Goal: Use online tool/utility: Utilize a website feature to perform a specific function

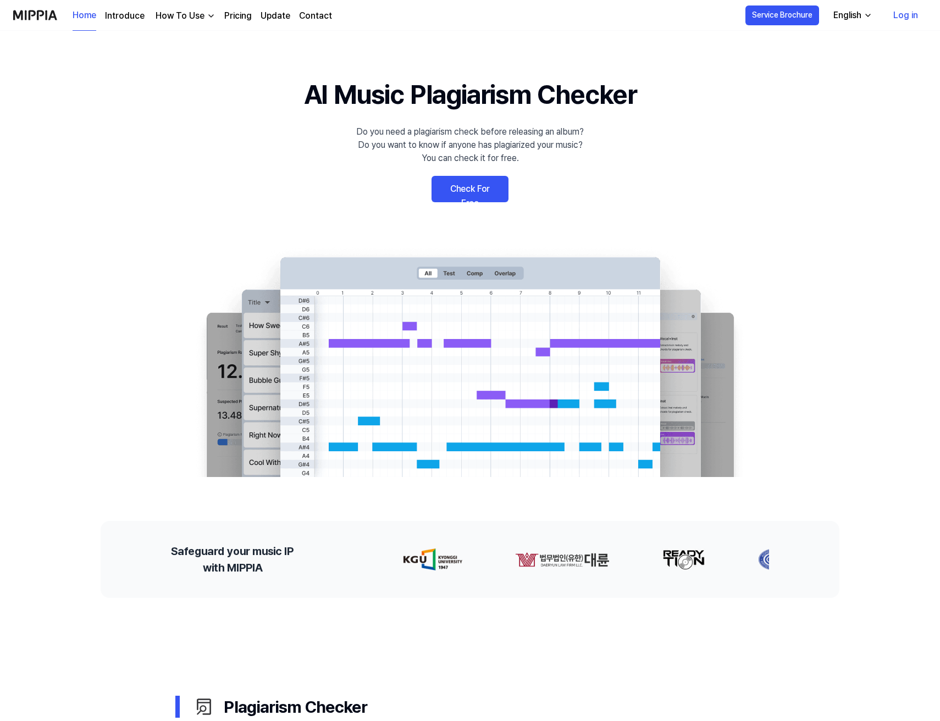
click at [496, 194] on link "Check For Free" at bounding box center [469, 189] width 77 height 26
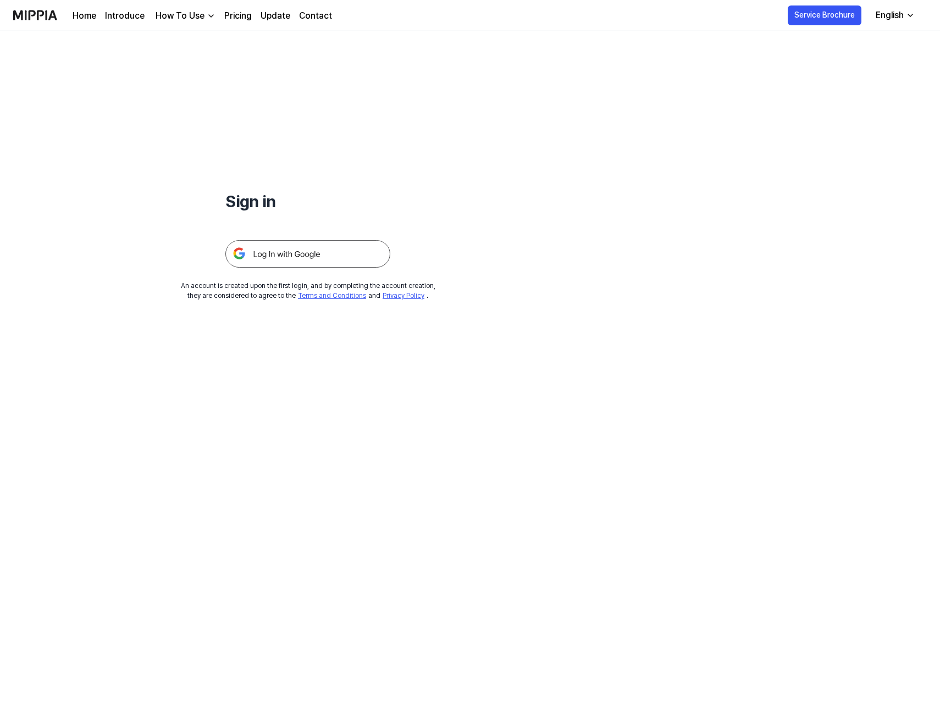
click at [359, 252] on img at bounding box center [307, 253] width 165 height 27
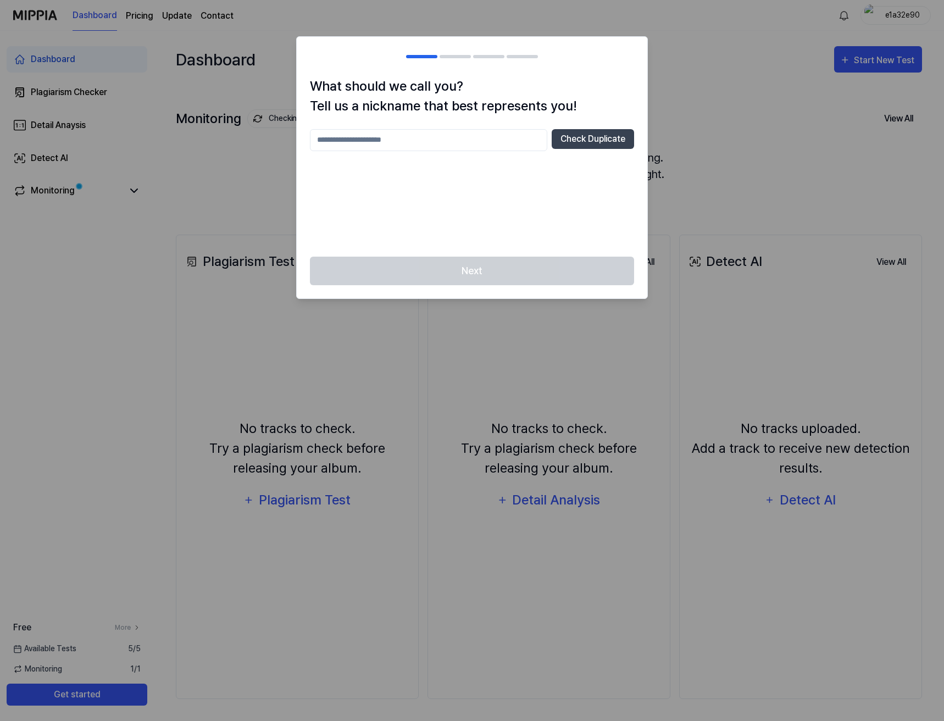
click at [527, 142] on input "text" at bounding box center [428, 140] width 237 height 22
type input "**********"
click at [528, 264] on div "Next" at bounding box center [472, 278] width 351 height 42
click at [562, 135] on button "Check Duplicate" at bounding box center [593, 139] width 82 height 20
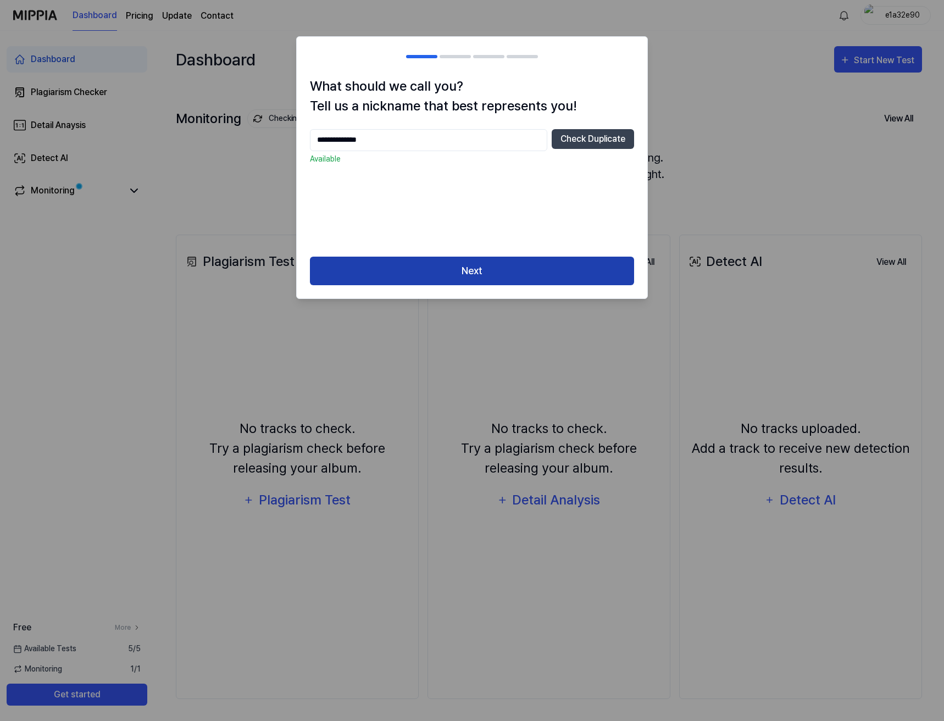
click at [524, 260] on button "Next" at bounding box center [472, 271] width 324 height 29
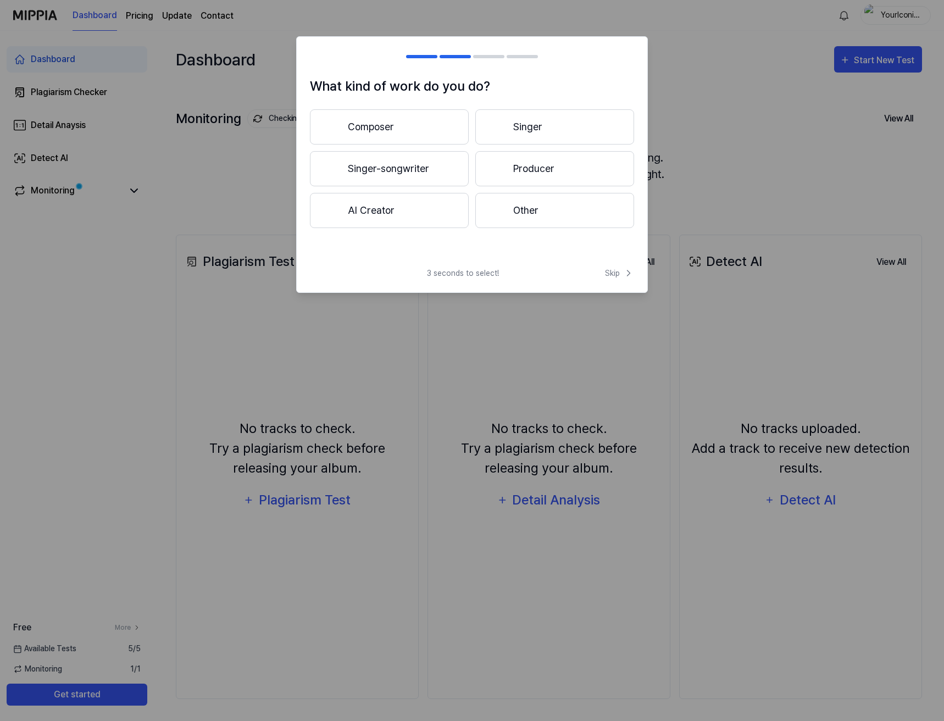
click at [504, 202] on button "Other" at bounding box center [554, 210] width 159 height 35
click at [437, 213] on div "Other Less than 3 years 3 years or more" at bounding box center [472, 166] width 324 height 114
drag, startPoint x: 437, startPoint y: 213, endPoint x: 423, endPoint y: 178, distance: 38.0
click at [423, 178] on button "Less than 3 years" at bounding box center [389, 168] width 159 height 35
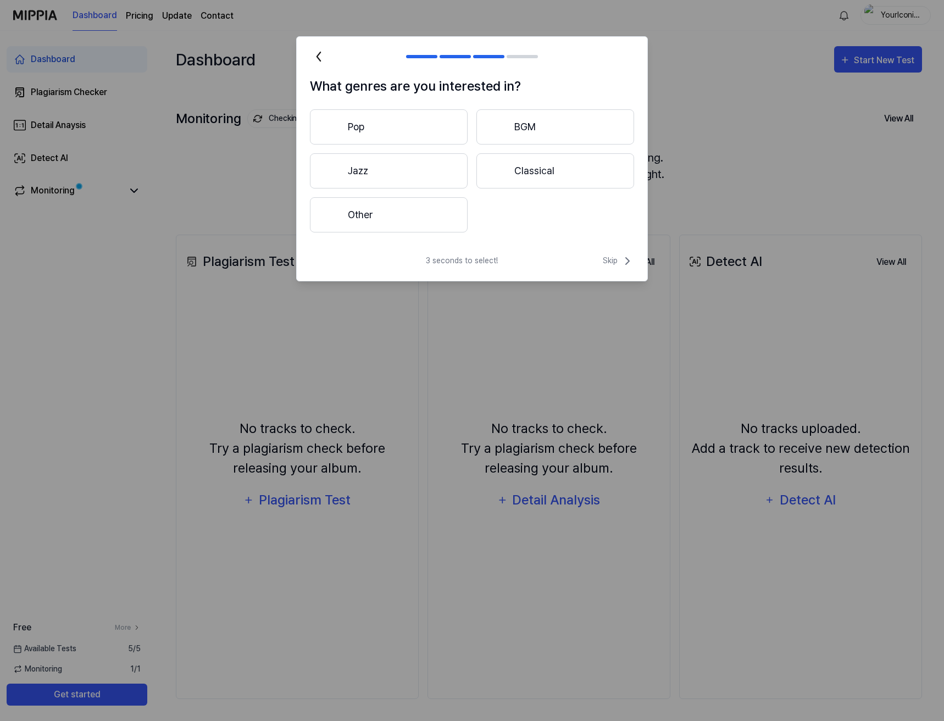
click at [514, 219] on div "Pop BGM Jazz Classical Other" at bounding box center [472, 170] width 324 height 123
click at [526, 180] on button "Classical" at bounding box center [555, 170] width 158 height 35
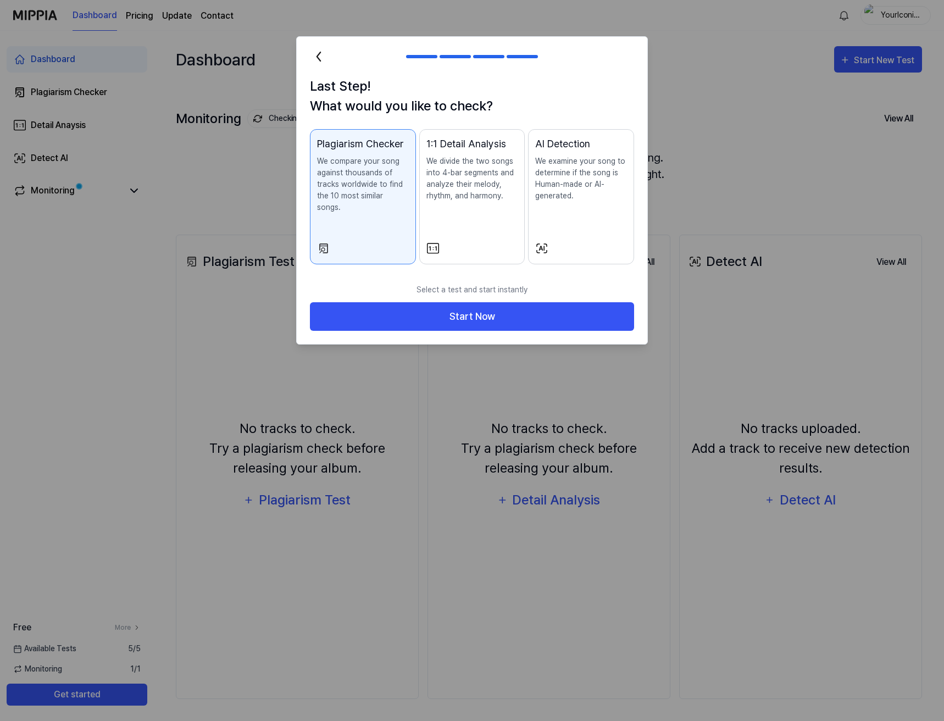
click at [486, 264] on div "Last Step! What would you like to check? Plagiarism Checker We compare your son…" at bounding box center [472, 176] width 351 height 201
click at [478, 286] on p "Select a test and start instantly" at bounding box center [472, 290] width 324 height 25
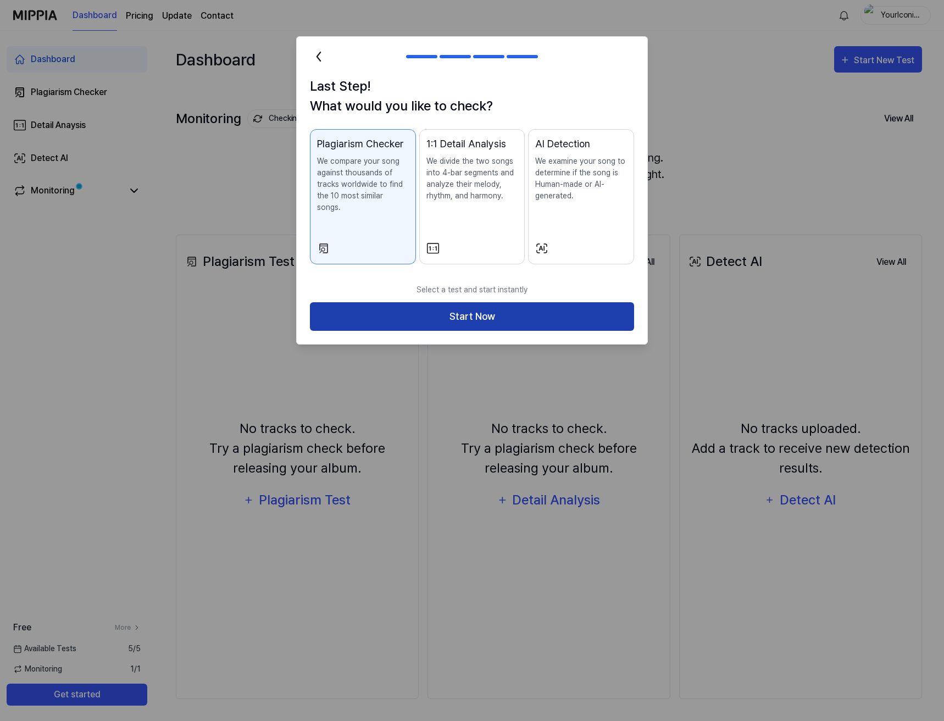
click at [475, 302] on button "Start Now" at bounding box center [472, 316] width 324 height 29
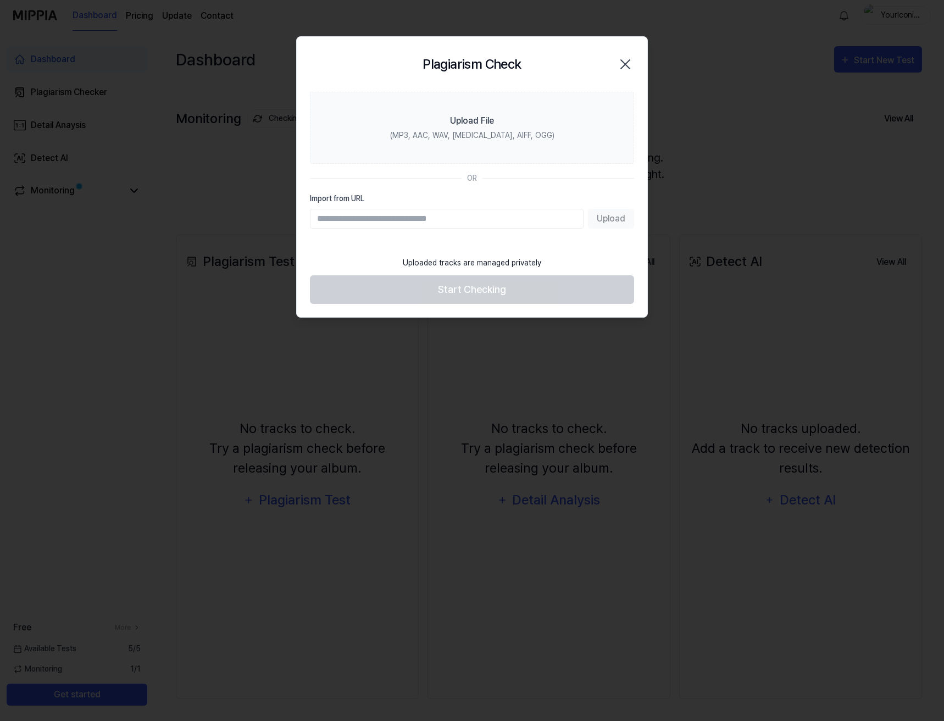
click at [490, 217] on input "Import from URL" at bounding box center [447, 219] width 274 height 20
paste input "**********"
type input "**********"
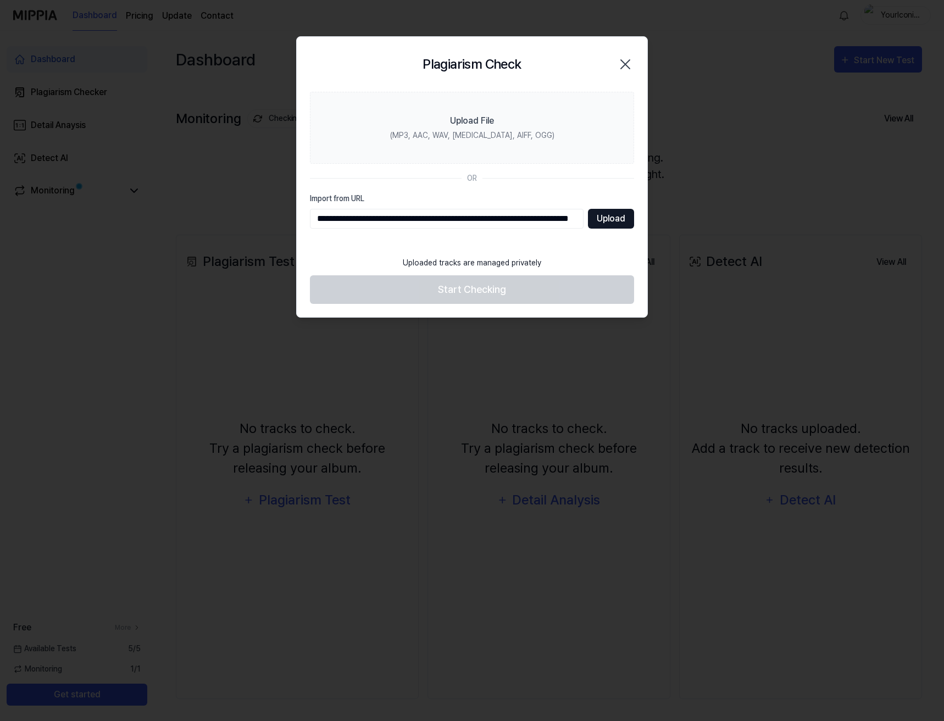
click at [597, 218] on button "Upload" at bounding box center [611, 219] width 46 height 20
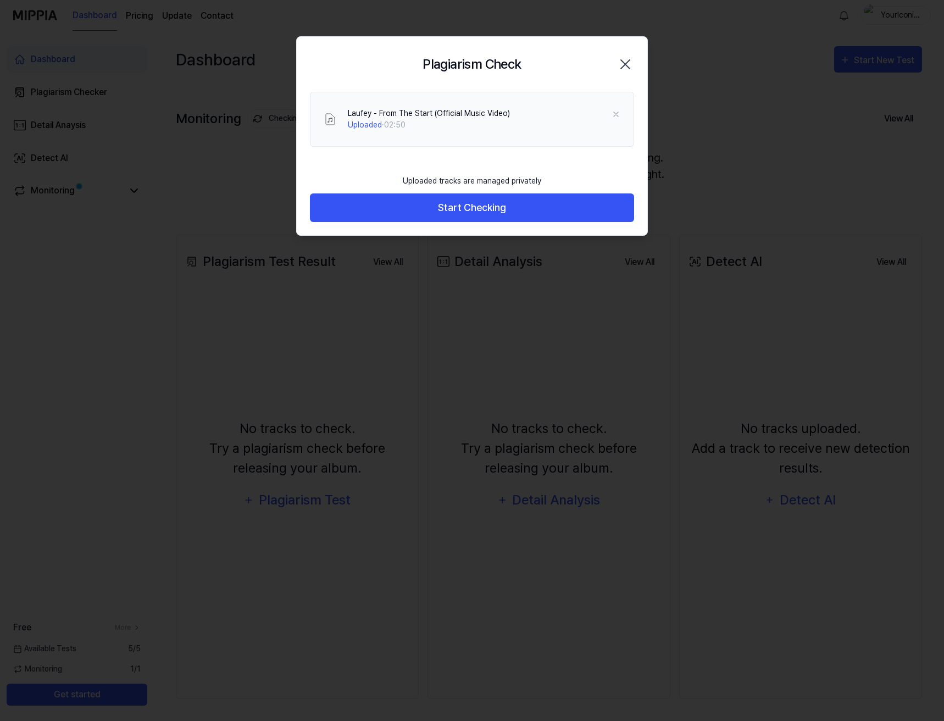
click at [499, 163] on div "Laufey - From The Start (Official Music Video) Uploaded · 02:50" at bounding box center [472, 130] width 351 height 77
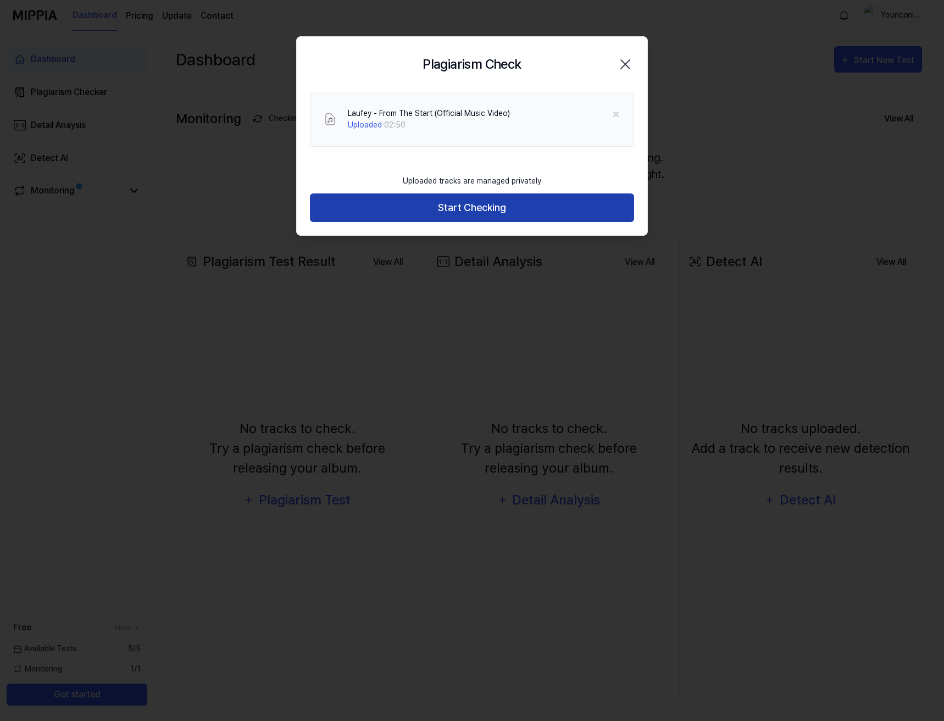
click at [489, 202] on button "Start Checking" at bounding box center [472, 207] width 324 height 29
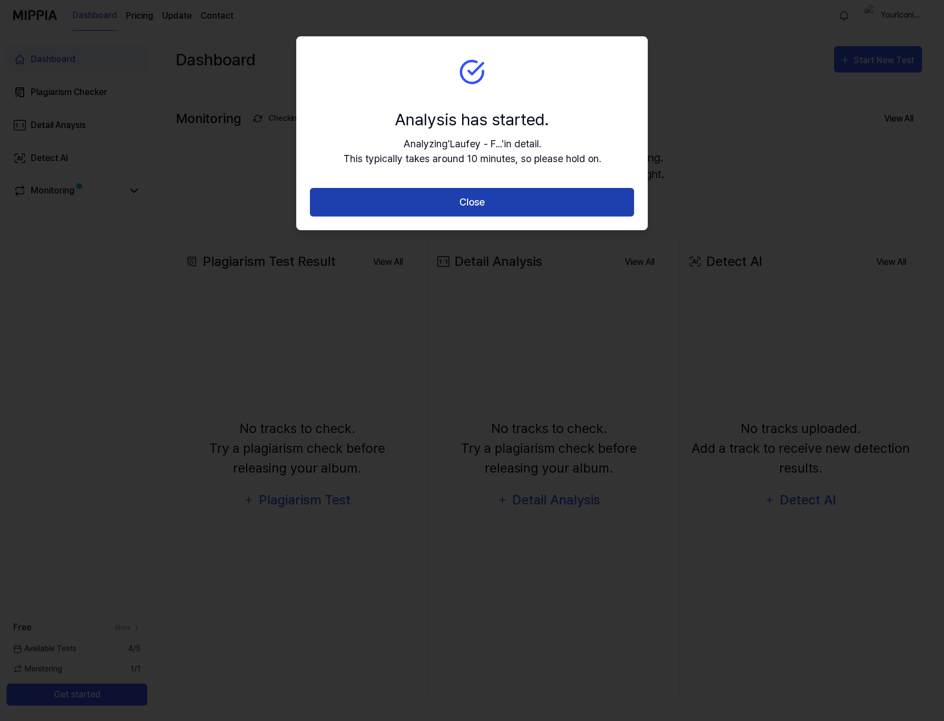
click at [507, 195] on button "Close" at bounding box center [472, 202] width 324 height 29
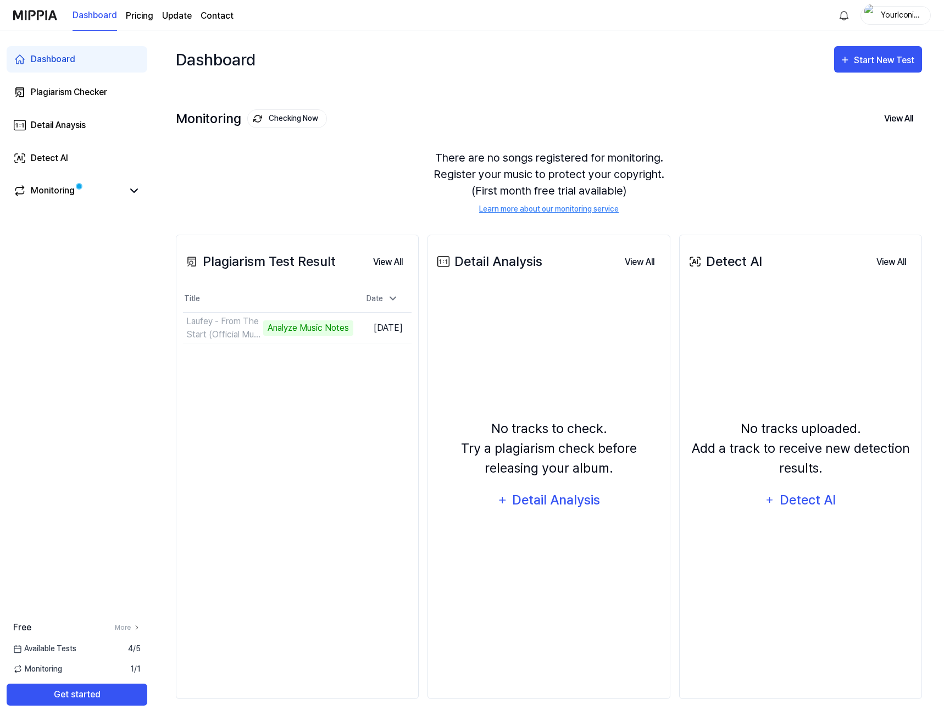
click at [279, 160] on div "There are no songs registered for monitoring. Register your music to protect yo…" at bounding box center [549, 182] width 746 height 92
click at [317, 331] on td "Laufey - From The Start (Official Music Video) Analyze Music Notes Go to Results" at bounding box center [268, 328] width 170 height 31
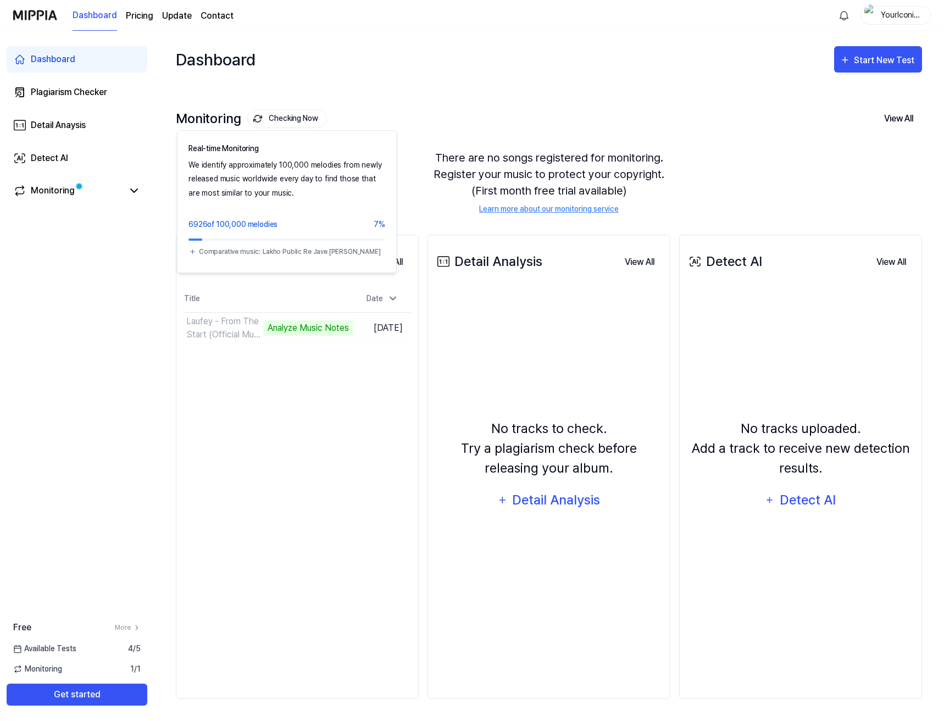
click at [297, 114] on button "Checking Now" at bounding box center [287, 118] width 80 height 19
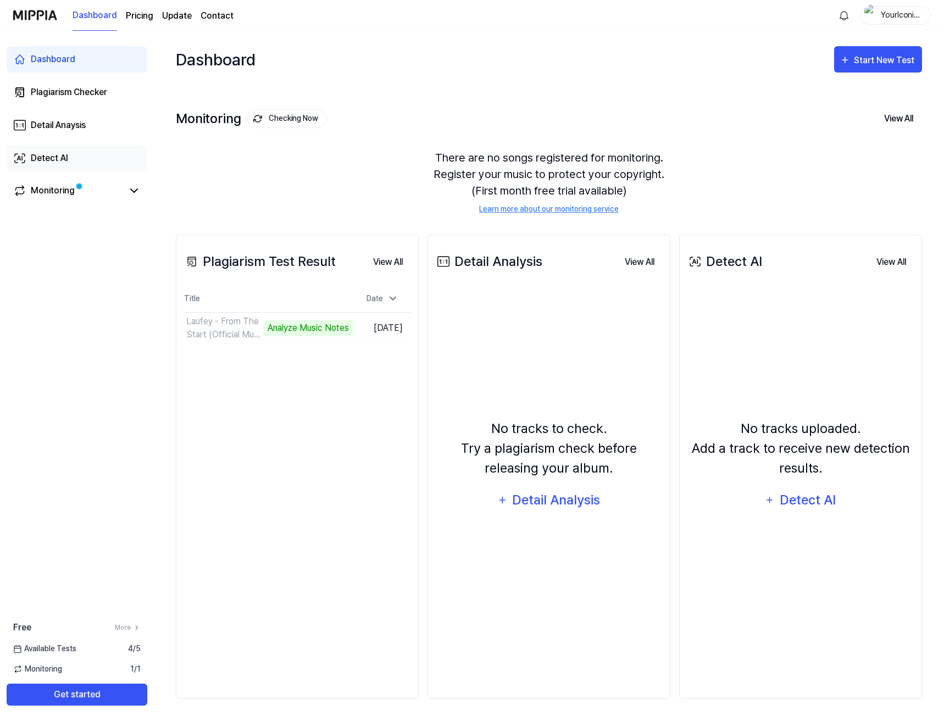
click at [86, 154] on link "Detect AI" at bounding box center [77, 158] width 141 height 26
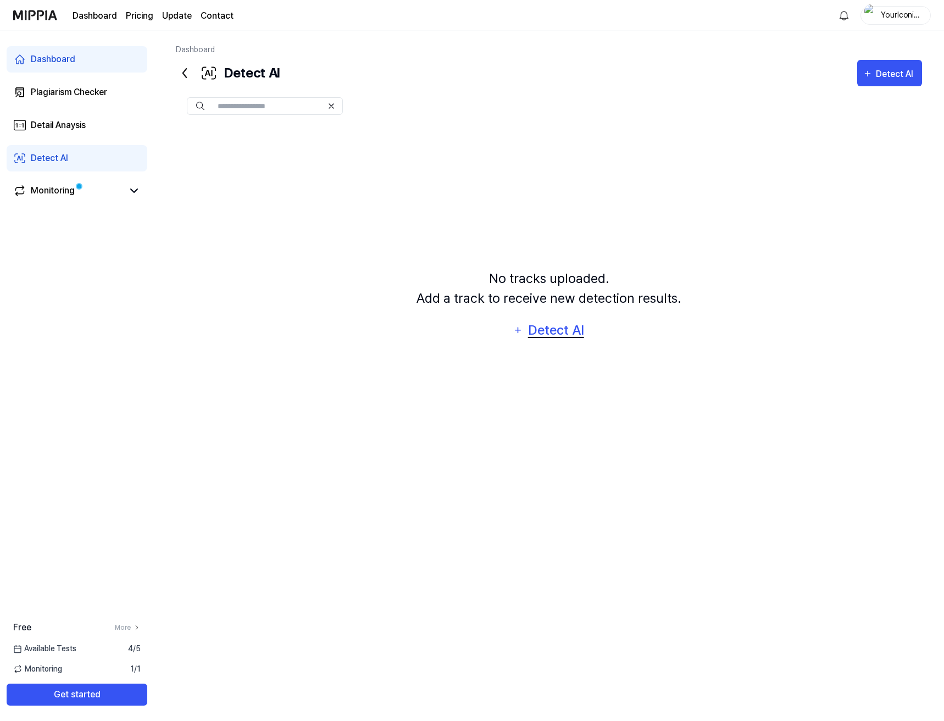
click at [562, 321] on div "Detect AI" at bounding box center [555, 330] width 59 height 21
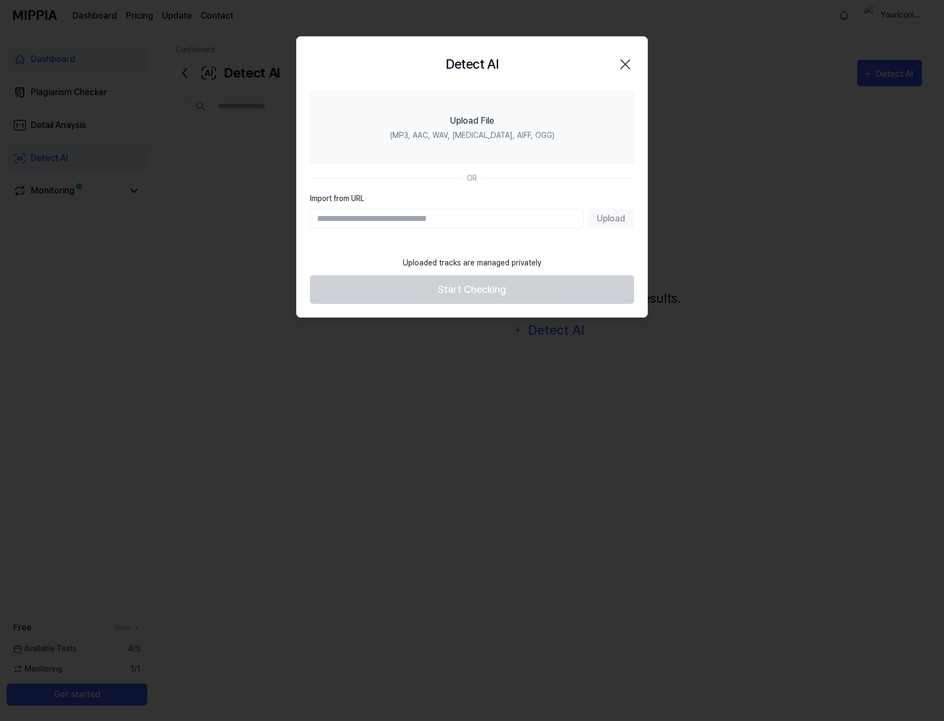
type input "**********"
click at [603, 214] on button "Upload" at bounding box center [611, 219] width 46 height 20
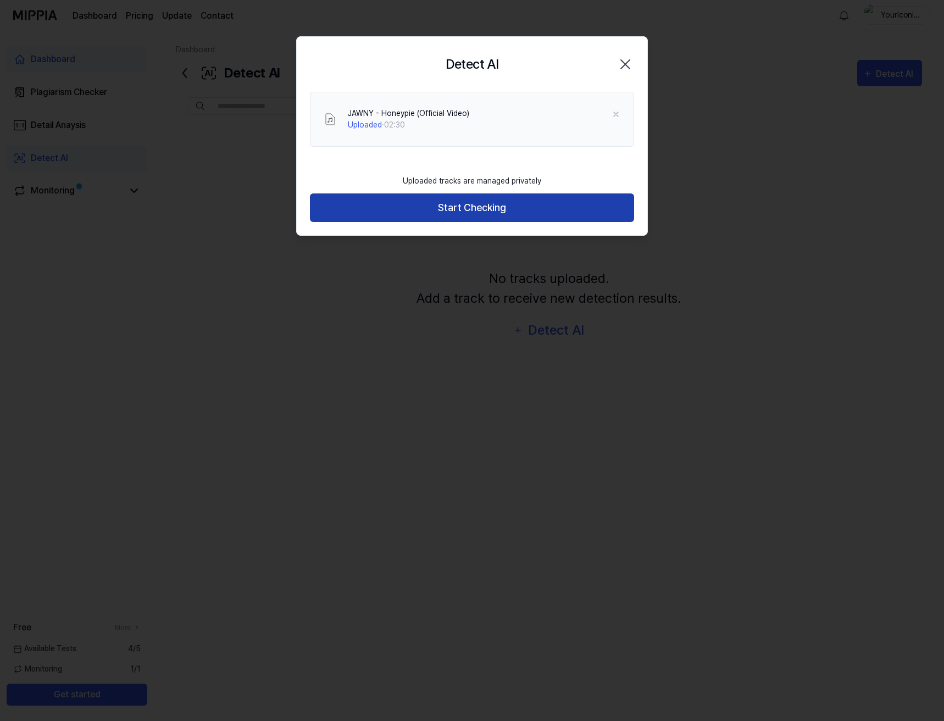
click at [453, 209] on button "Start Checking" at bounding box center [472, 207] width 324 height 29
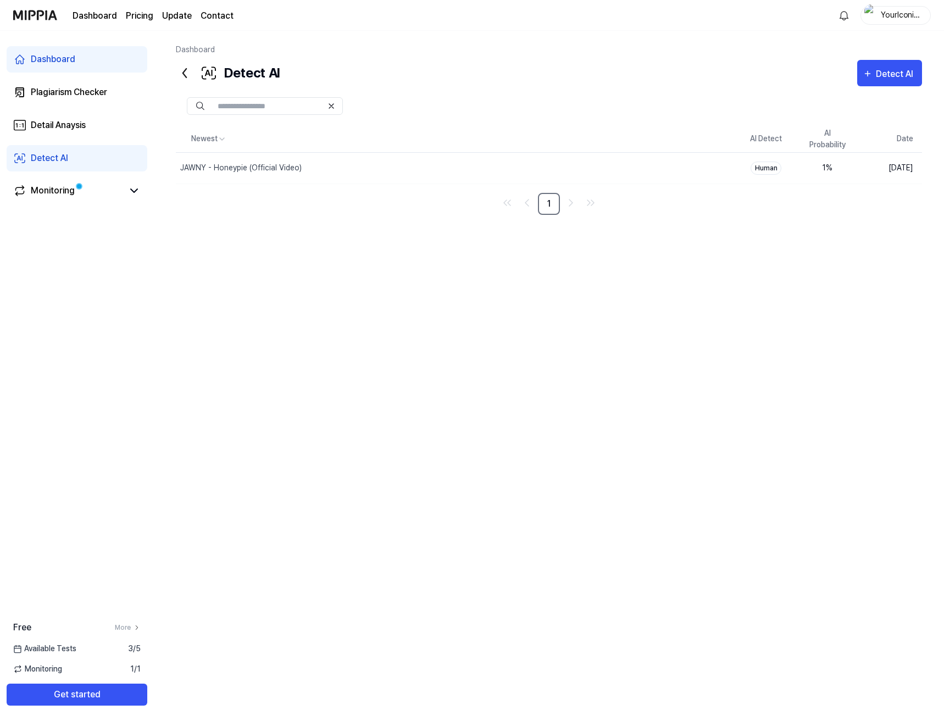
drag, startPoint x: 341, startPoint y: 263, endPoint x: 490, endPoint y: 245, distance: 150.6
drag, startPoint x: 490, startPoint y: 245, endPoint x: 300, endPoint y: 298, distance: 197.6
click at [300, 298] on div "Newest AI Detect AI Probability Date JAWNY - Honeypie (Official Video) Delete H…" at bounding box center [549, 360] width 746 height 469
click at [831, 171] on div "1 %" at bounding box center [828, 168] width 44 height 12
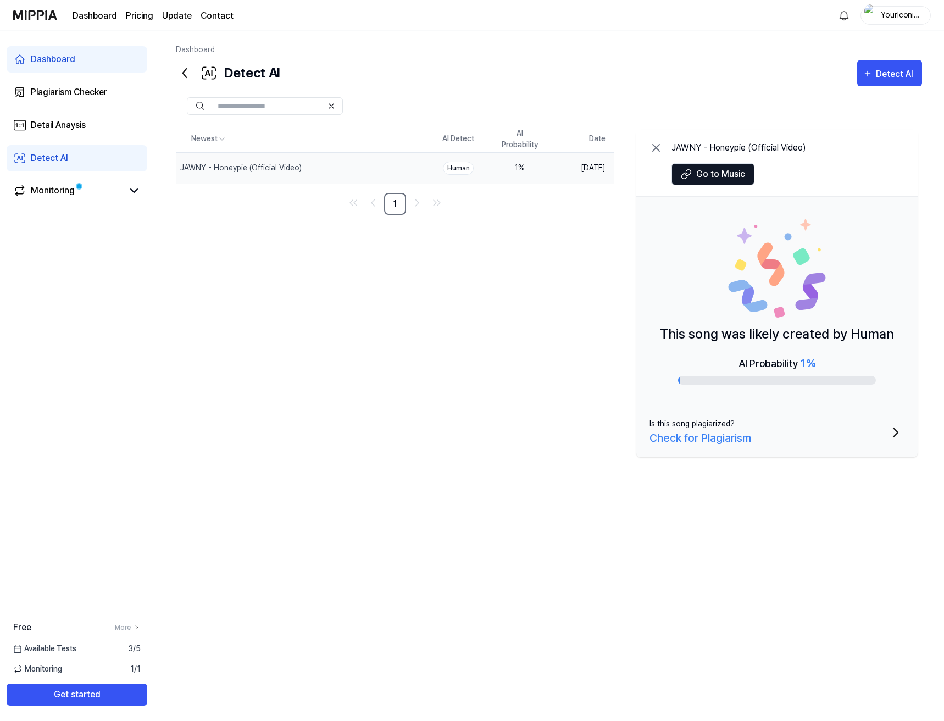
click at [541, 246] on div "Newest AI Detect AI Probability Date JAWNY - Honeypie (Official Video) Delete H…" at bounding box center [549, 360] width 746 height 469
click at [86, 75] on div "Dashboard Plagiarism Checker Detail Anaysis Detect AI Monitoring" at bounding box center [77, 125] width 154 height 189
click at [79, 83] on link "Plagiarism Checker" at bounding box center [77, 92] width 141 height 26
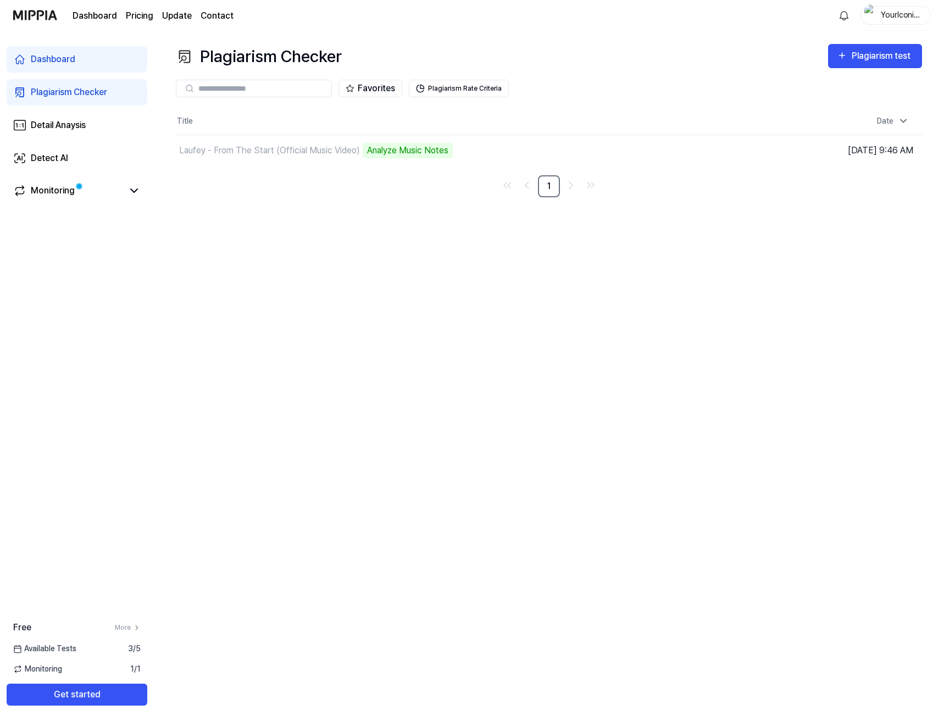
click at [81, 53] on link "Dashboard" at bounding box center [77, 59] width 141 height 26
